Goal: Task Accomplishment & Management: Use online tool/utility

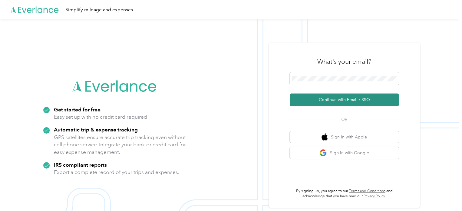
click at [354, 98] on button "Continue with Email / SSO" at bounding box center [344, 99] width 109 height 13
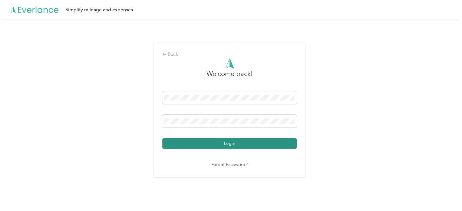
click at [196, 141] on button "Login" at bounding box center [229, 143] width 134 height 11
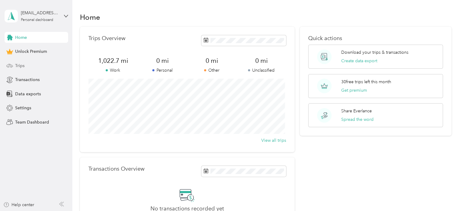
click at [21, 64] on span "Trips" at bounding box center [19, 65] width 9 height 6
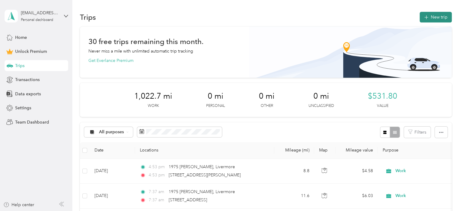
click at [429, 19] on button "New trip" at bounding box center [436, 17] width 32 height 11
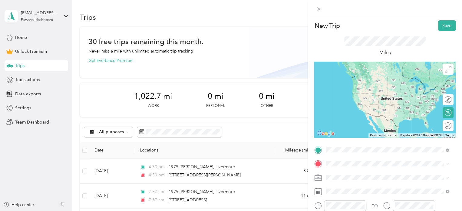
click at [351, 176] on span "1975 Ivy Common Livermore, [US_STATE][GEOGRAPHIC_DATA], [GEOGRAPHIC_DATA]" at bounding box center [392, 177] width 109 height 16
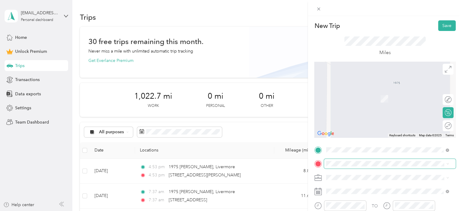
click at [350, 167] on span at bounding box center [390, 163] width 132 height 10
click at [293, 95] on div "New Trip Save This trip cannot be edited because it is either under review, app…" at bounding box center [231, 105] width 462 height 211
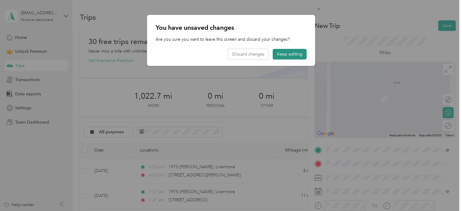
click at [283, 51] on button "Keep editing" at bounding box center [290, 54] width 34 height 11
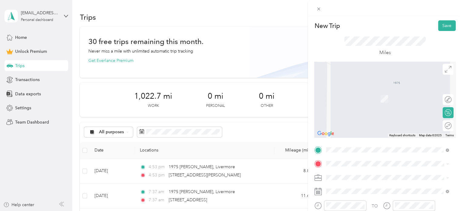
click at [318, 179] on icon at bounding box center [318, 178] width 8 height 8
click at [330, 94] on li "Work" at bounding box center [387, 92] width 127 height 11
click at [364, 92] on span "[STREET_ADDRESS][PERSON_NAME][US_STATE]" at bounding box center [385, 89] width 94 height 5
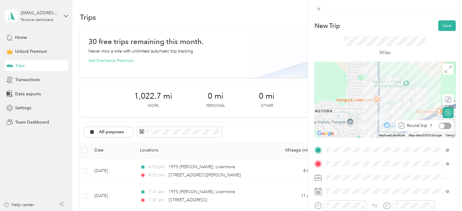
click at [442, 127] on div at bounding box center [445, 125] width 13 height 6
click at [440, 26] on button "Save" at bounding box center [447, 25] width 18 height 11
